Goal: Information Seeking & Learning: Learn about a topic

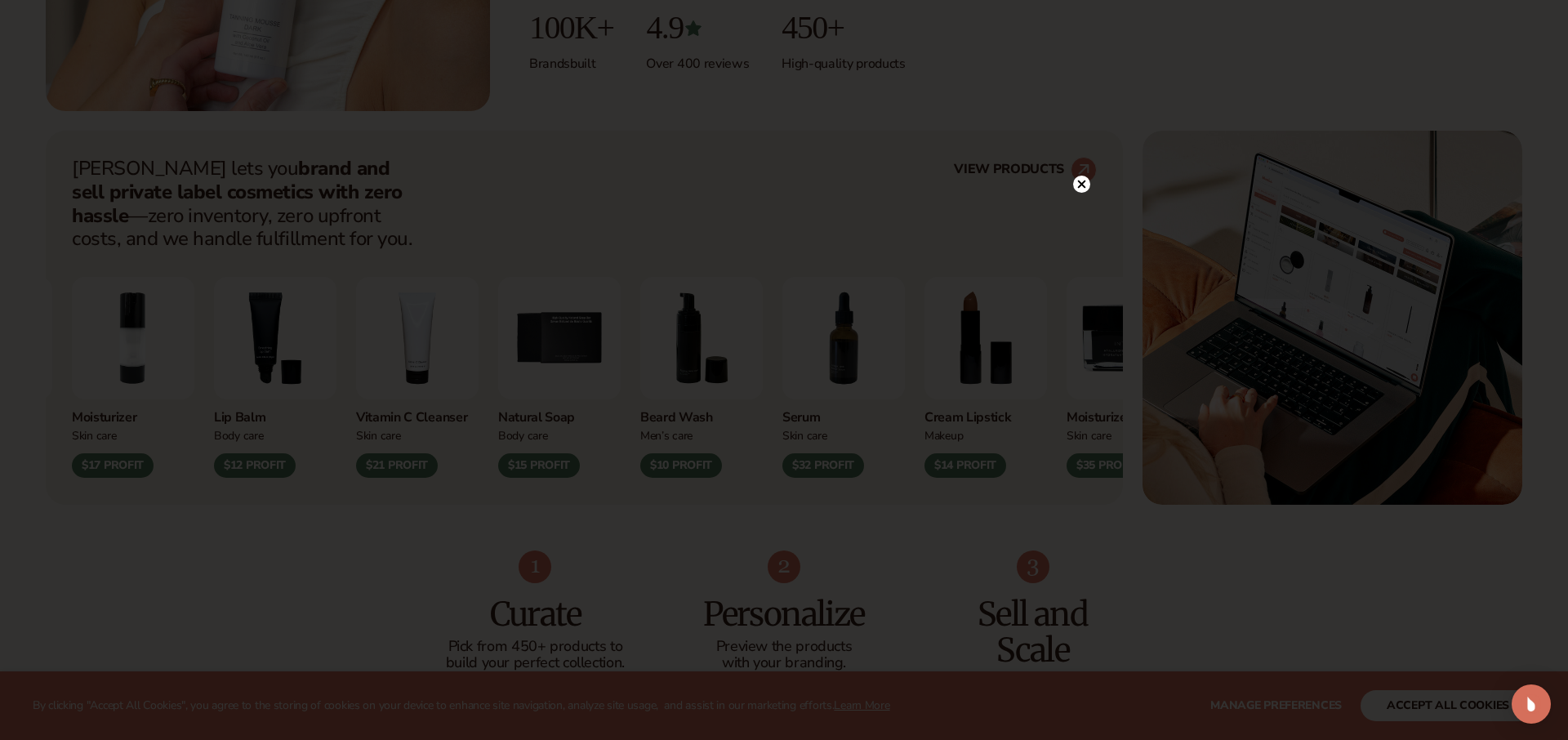
scroll to position [549, 0]
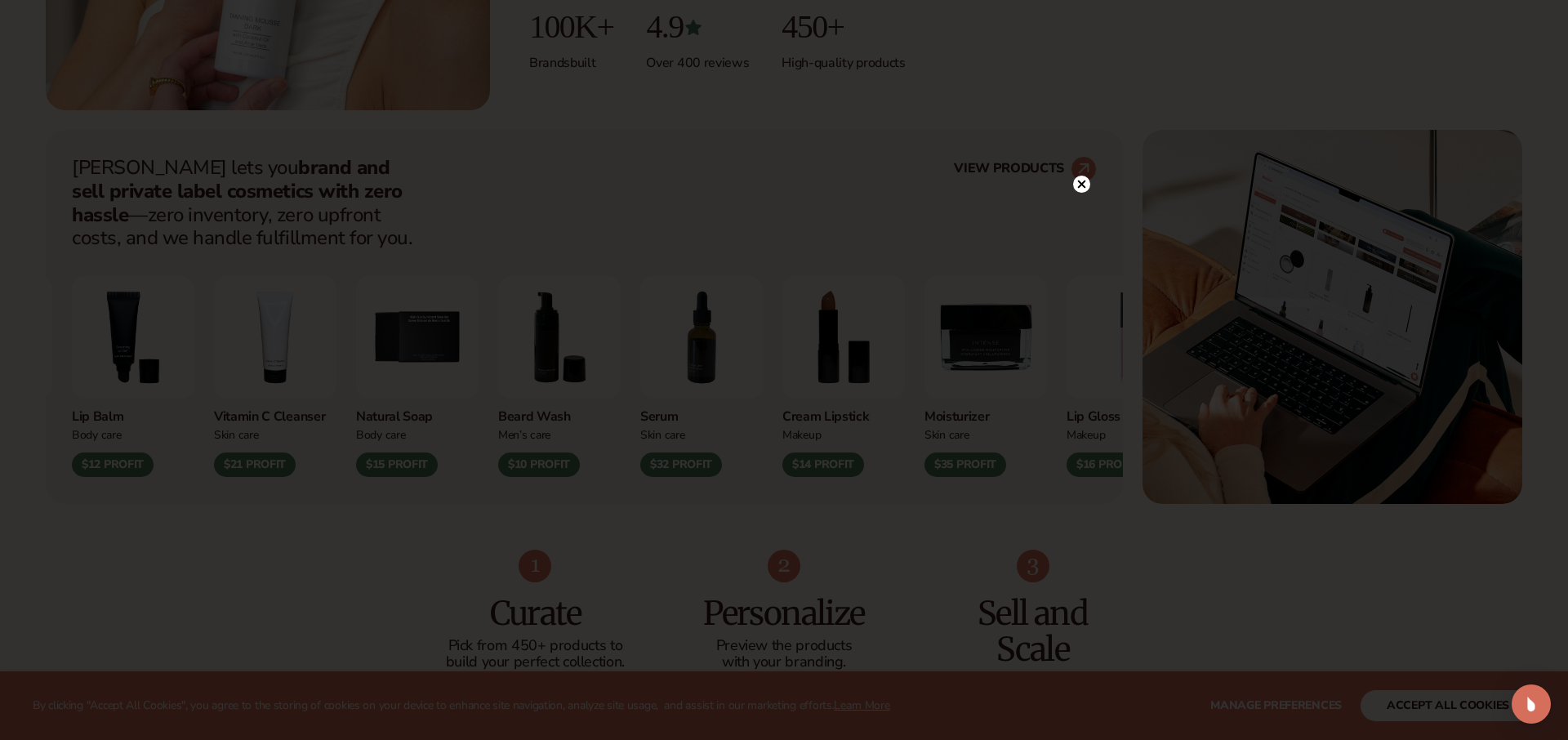
click at [1079, 188] on icon at bounding box center [1082, 184] width 8 height 8
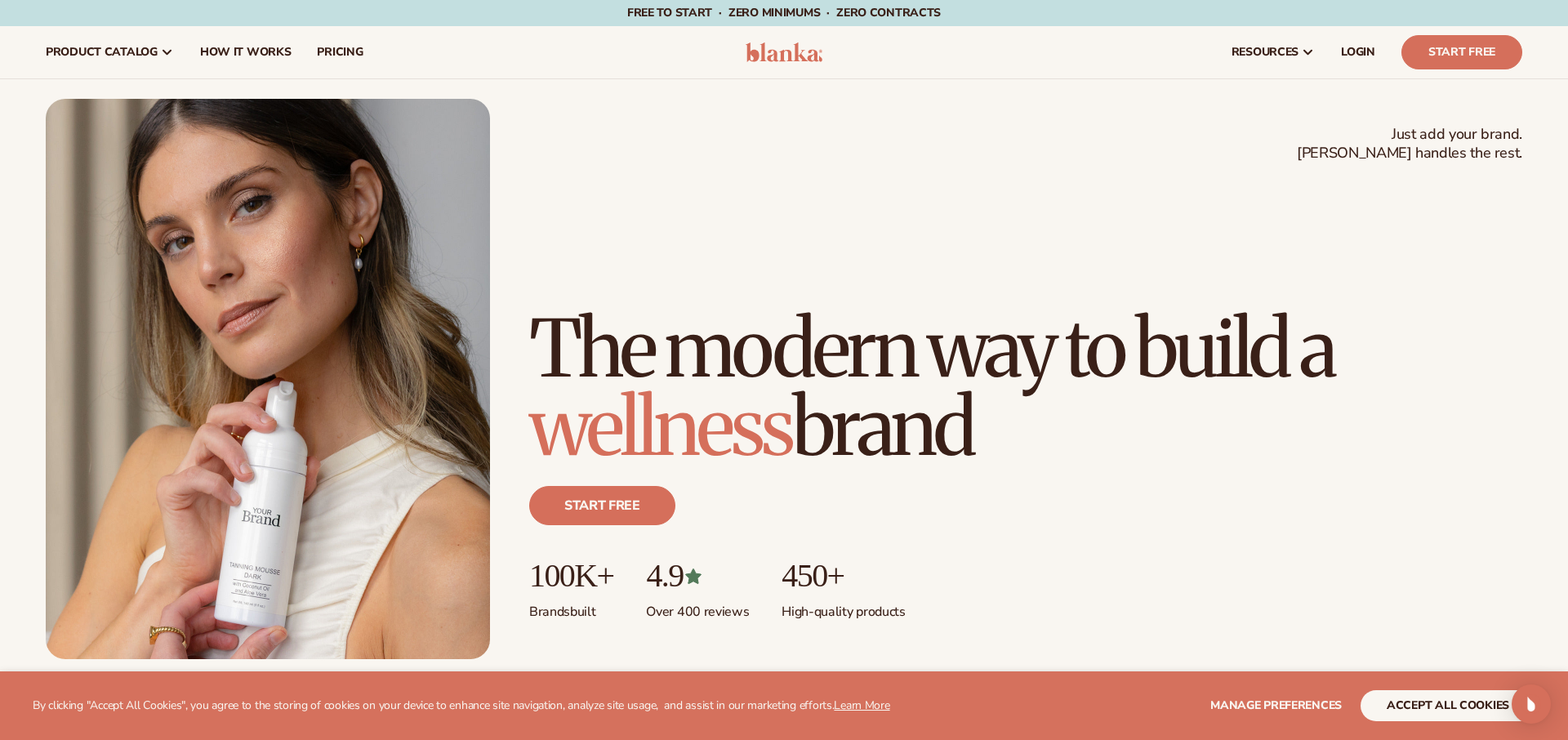
scroll to position [0, 0]
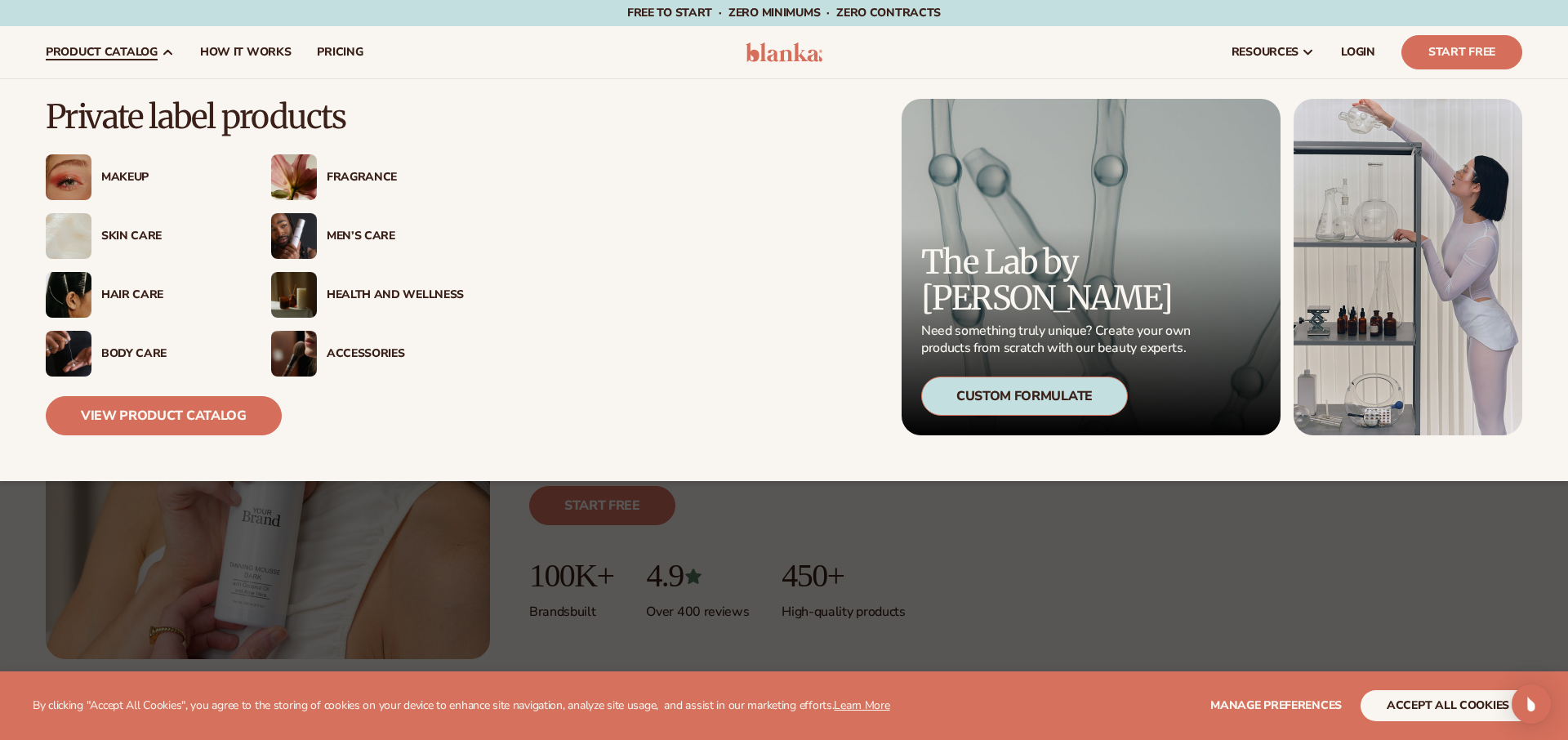
click at [125, 174] on div "Makeup" at bounding box center [170, 177] width 138 height 14
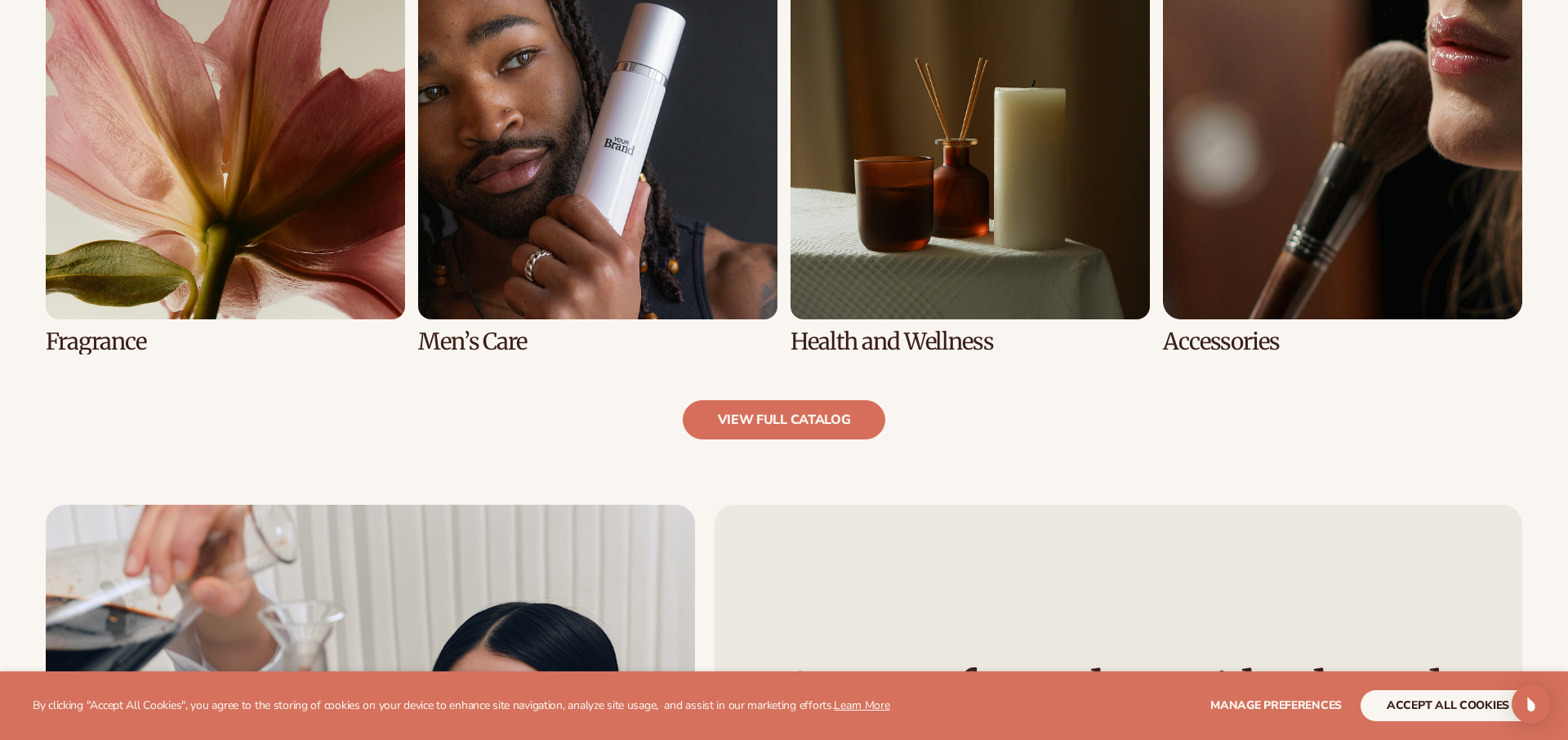
scroll to position [1701, 0]
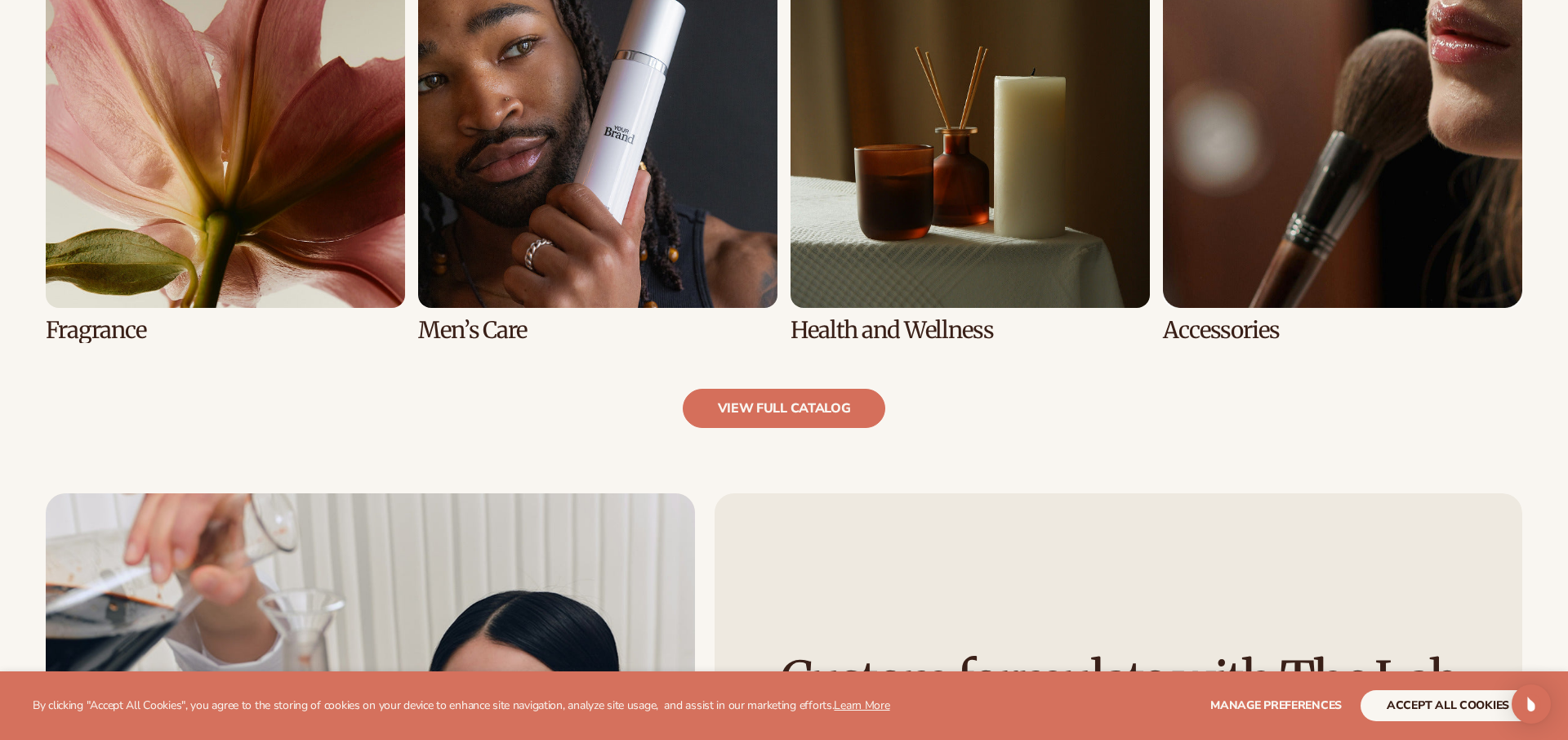
click at [104, 332] on link "5 / 8" at bounding box center [225, 145] width 359 height 395
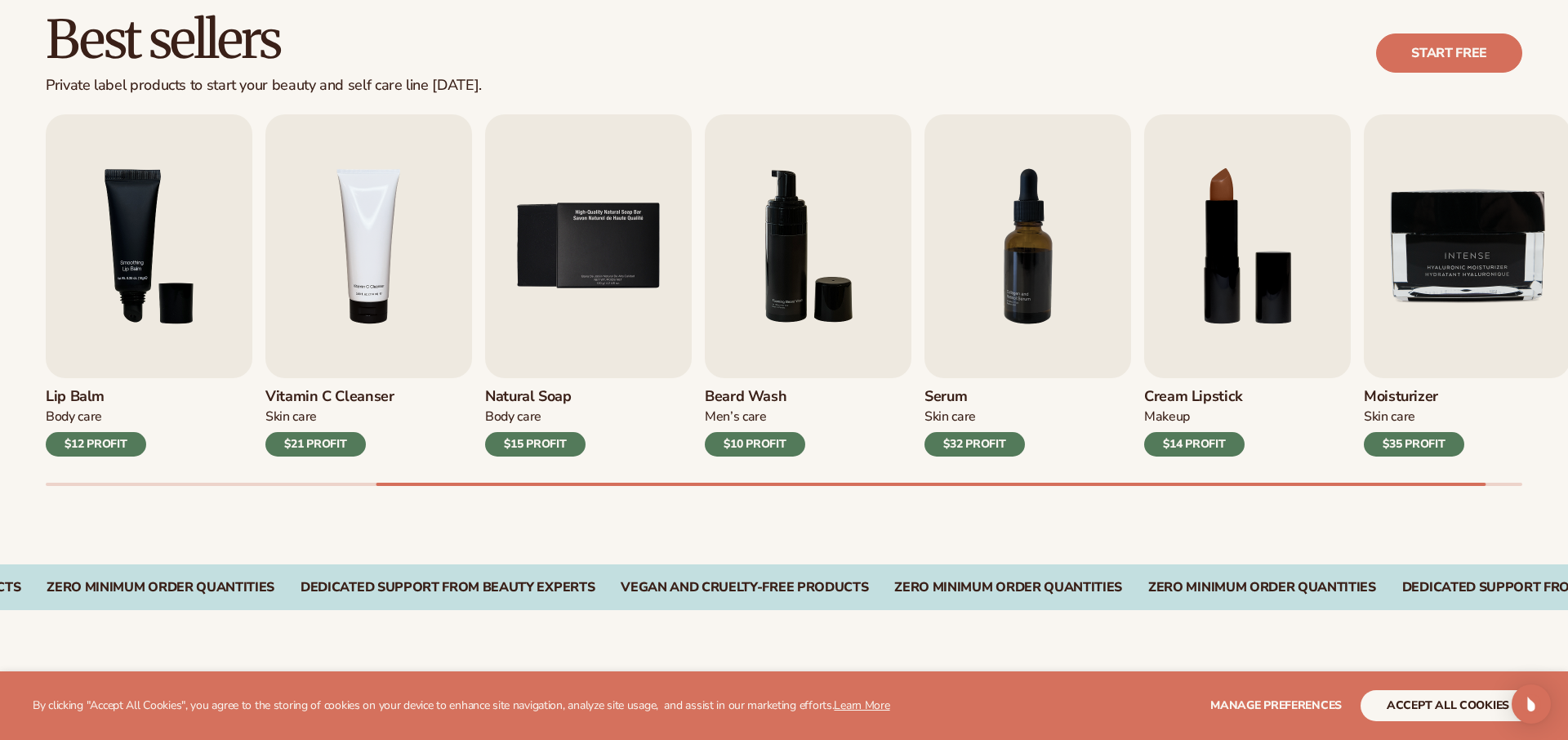
scroll to position [473, 0]
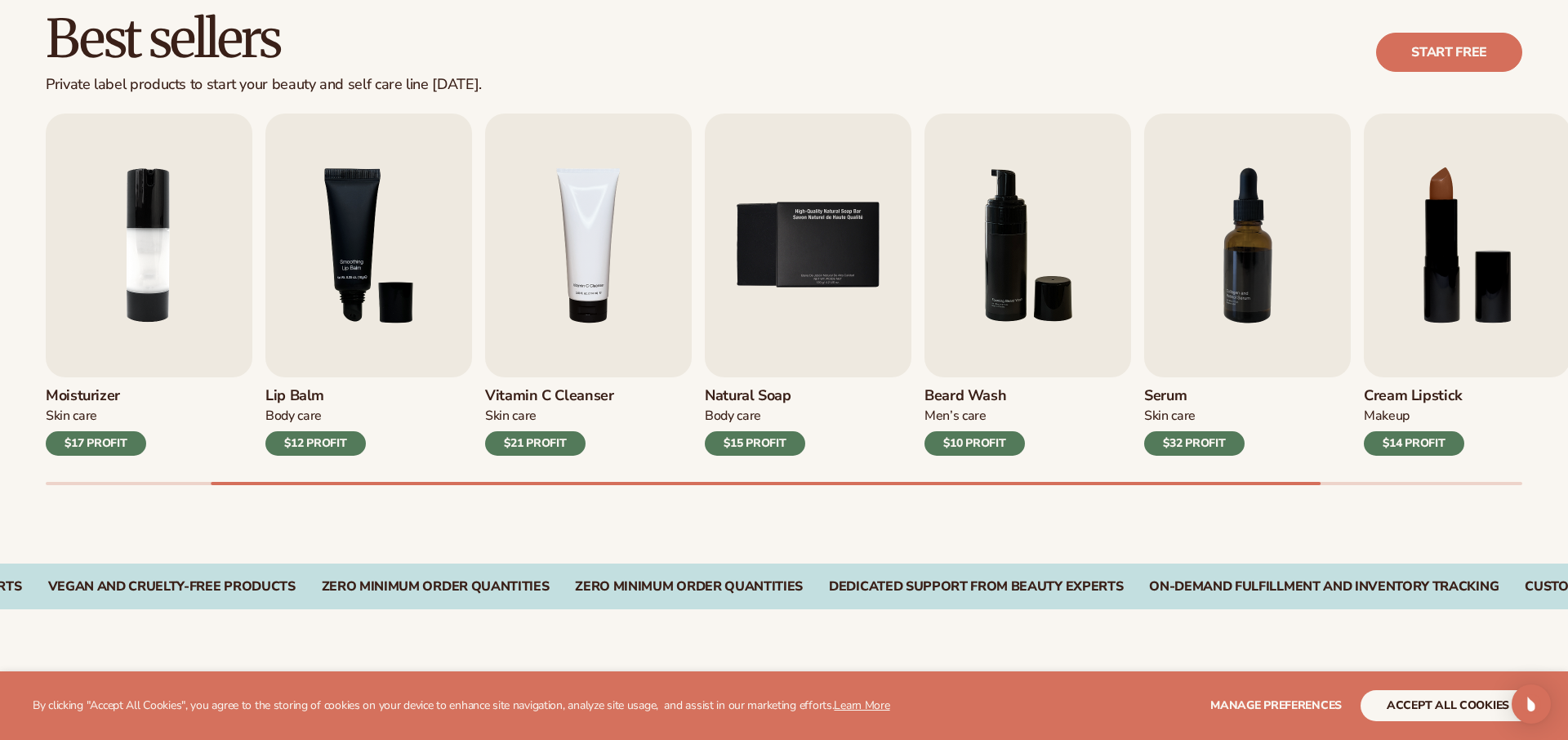
click at [1417, 712] on button "accept all cookies" at bounding box center [1447, 705] width 174 height 31
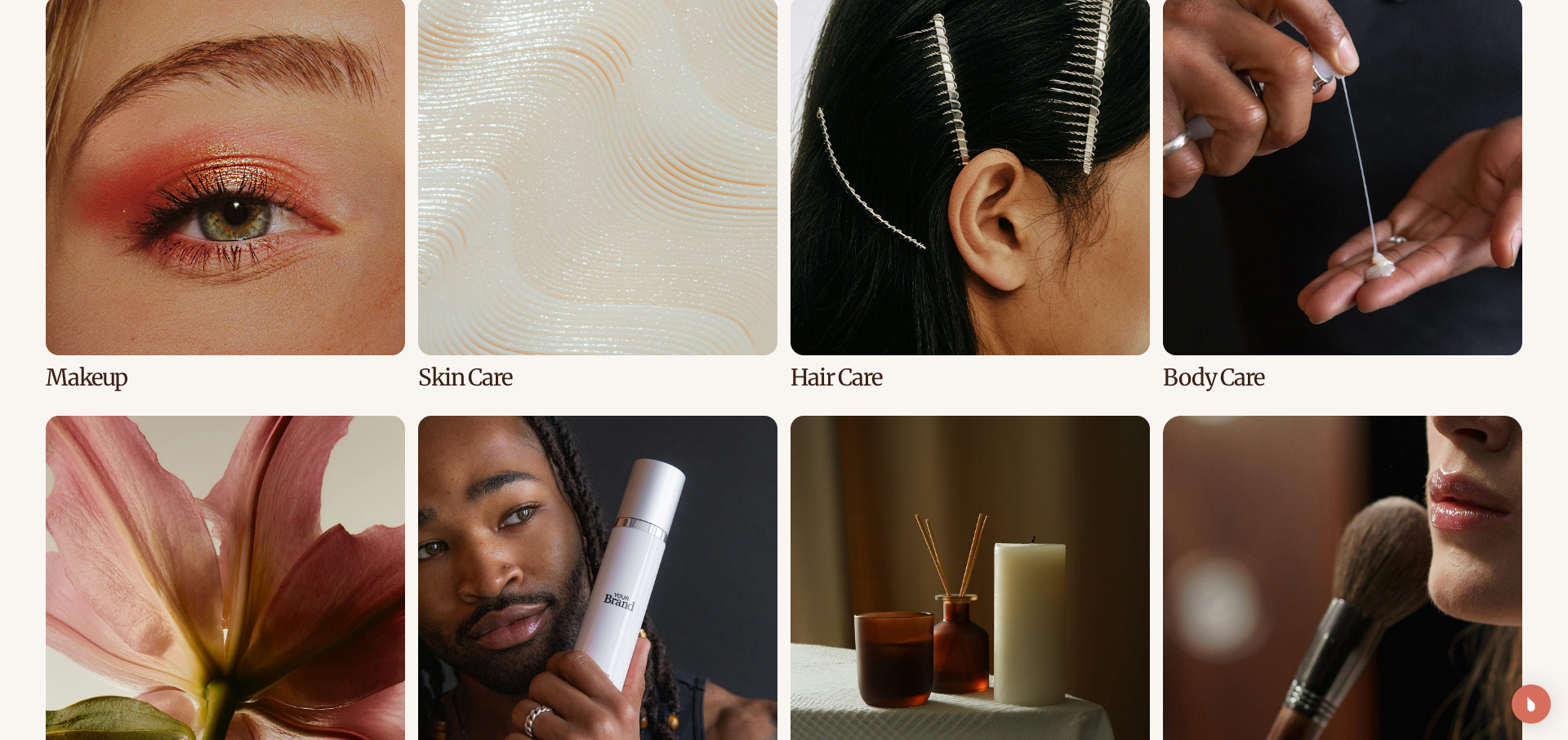
scroll to position [1234, 0]
click at [256, 284] on link "1 / 8" at bounding box center [225, 193] width 359 height 395
click at [100, 384] on link "1 / 8" at bounding box center [225, 193] width 359 height 395
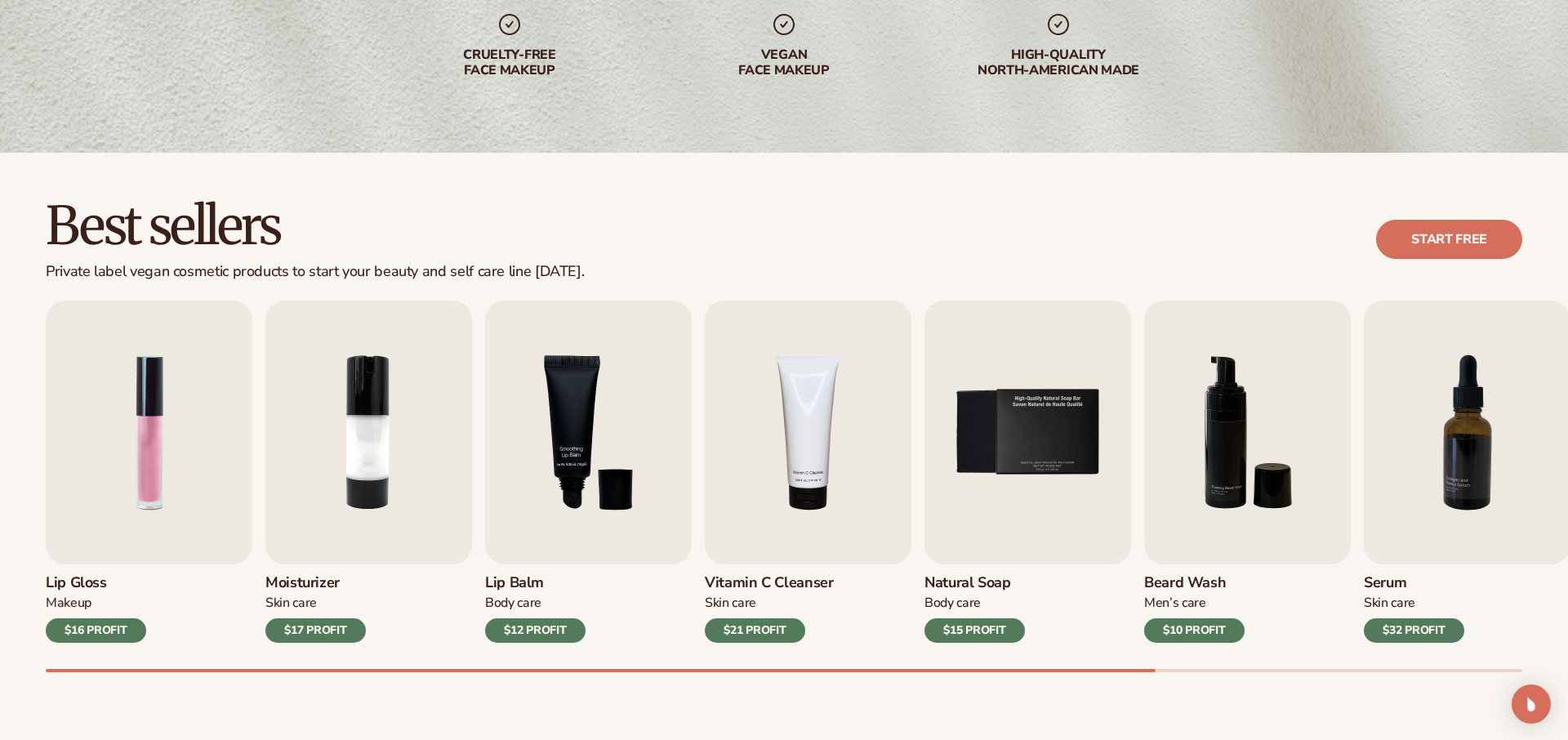
scroll to position [287, 0]
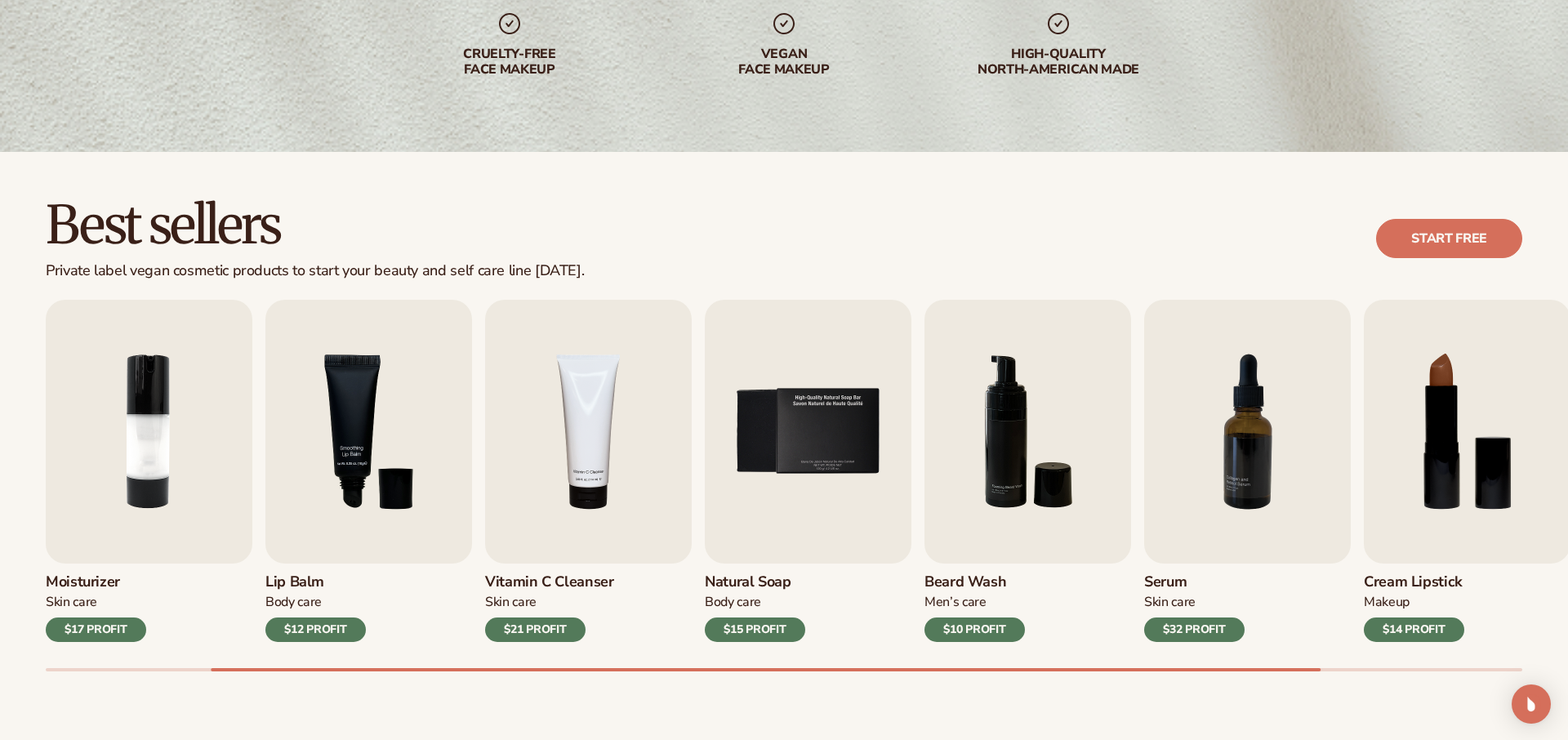
click at [1038, 52] on div "High-quality North-american made" at bounding box center [1058, 61] width 209 height 31
